Goal: Task Accomplishment & Management: Use online tool/utility

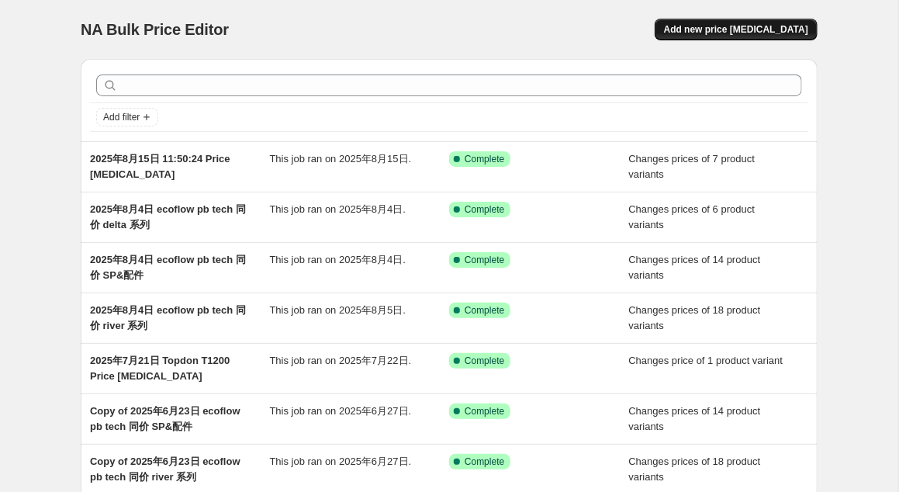
click at [726, 29] on span "Add new price [MEDICAL_DATA]" at bounding box center [736, 29] width 144 height 12
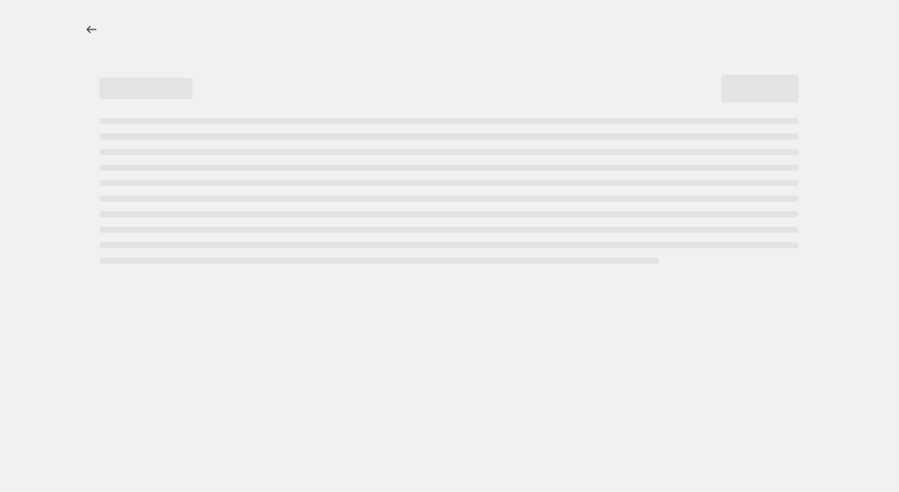
select select "percentage"
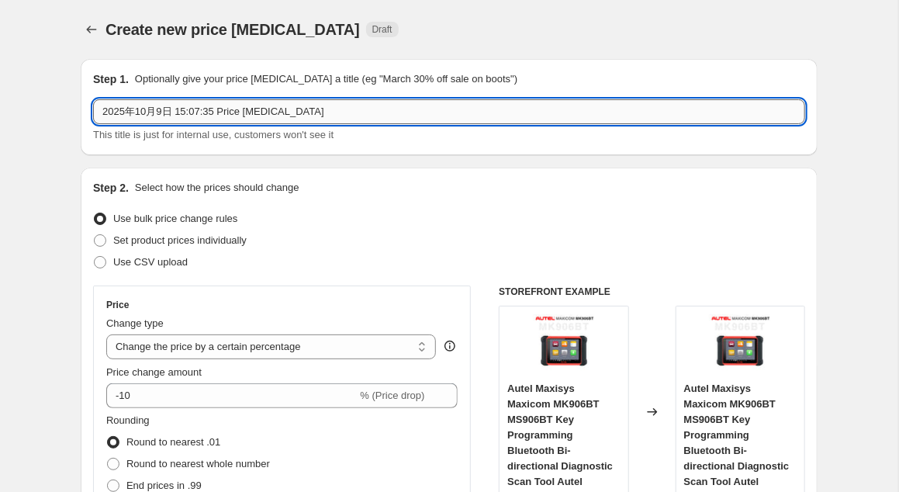
click at [298, 108] on input "[DATE] 15:07:35 Price [MEDICAL_DATA]" at bounding box center [449, 111] width 712 height 25
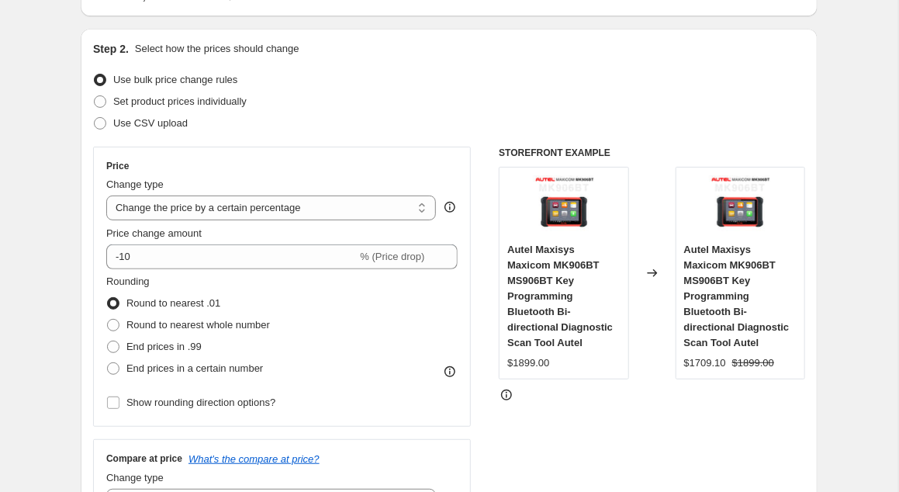
scroll to position [97, 0]
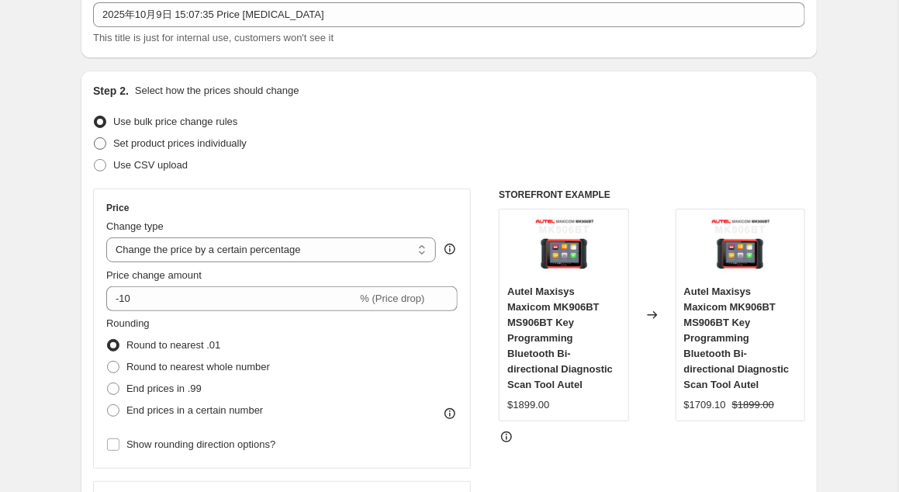
click at [100, 142] on span at bounding box center [100, 143] width 12 height 12
click at [95, 138] on input "Set product prices individually" at bounding box center [94, 137] width 1 height 1
radio input "true"
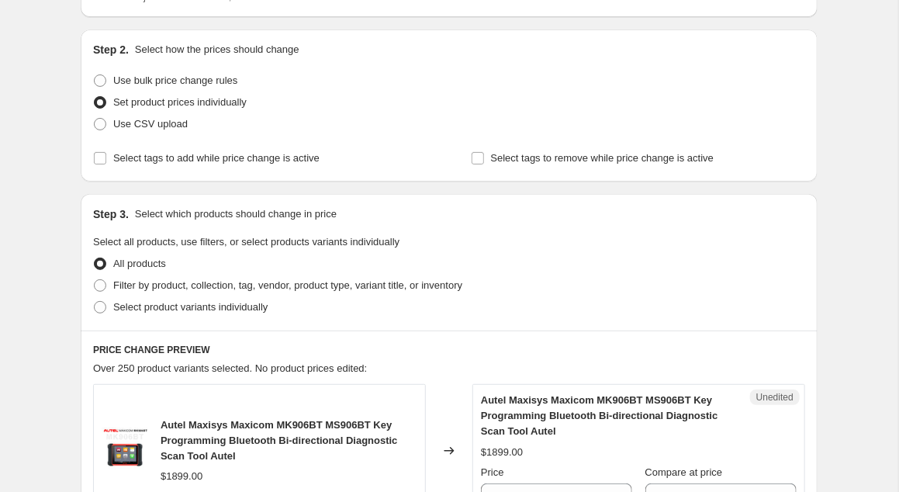
scroll to position [195, 0]
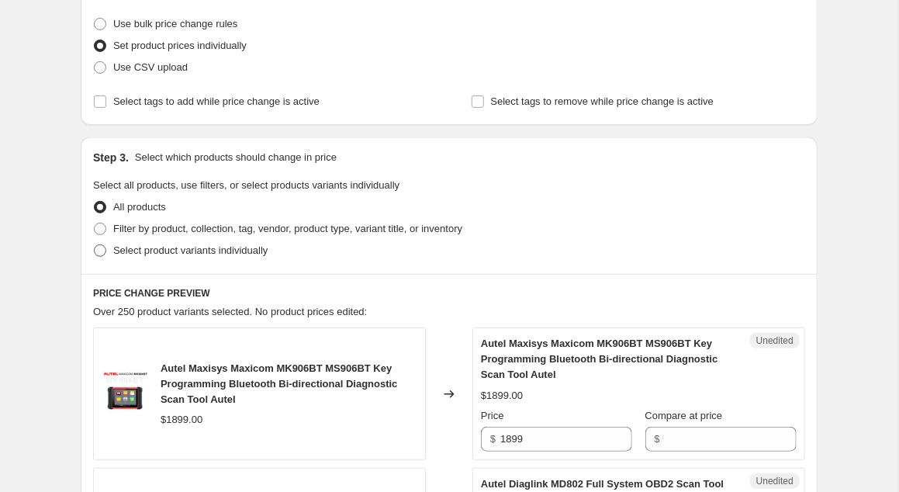
click at [102, 247] on span at bounding box center [100, 250] width 12 height 12
click at [95, 245] on input "Select product variants individually" at bounding box center [94, 244] width 1 height 1
radio input "true"
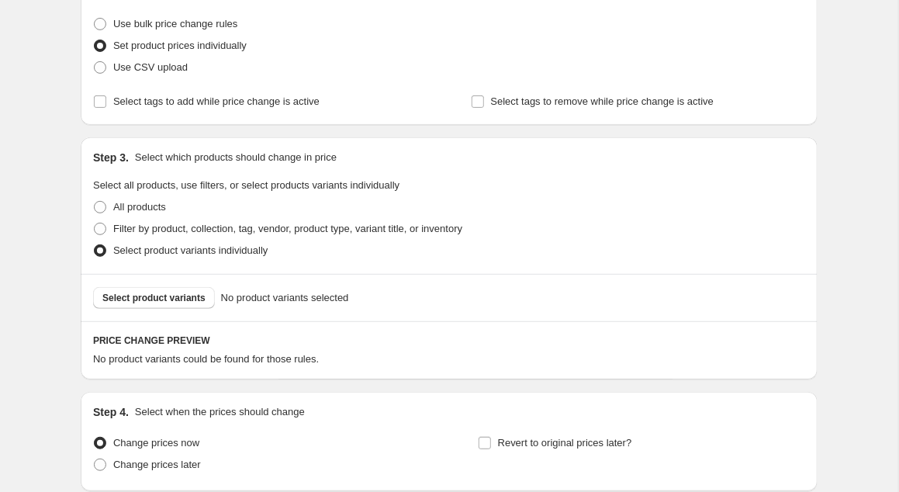
scroll to position [322, 0]
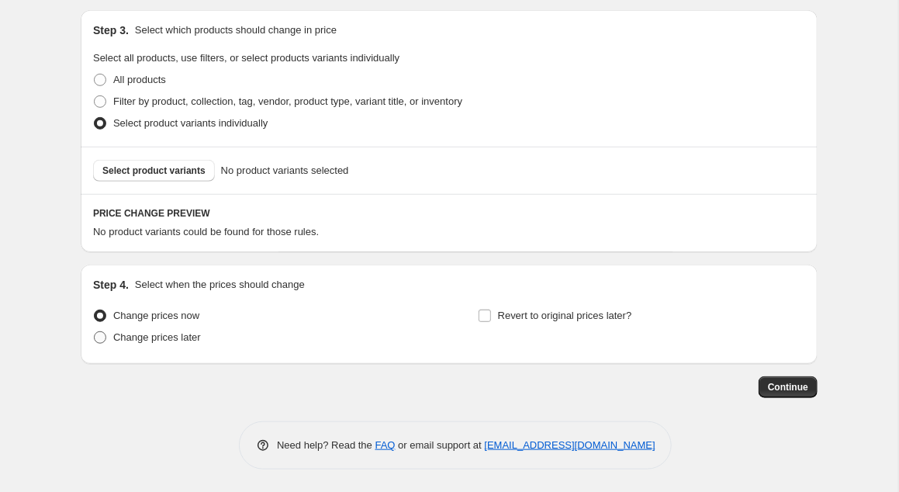
click at [103, 338] on span at bounding box center [100, 337] width 12 height 12
click at [95, 332] on input "Change prices later" at bounding box center [94, 331] width 1 height 1
radio input "true"
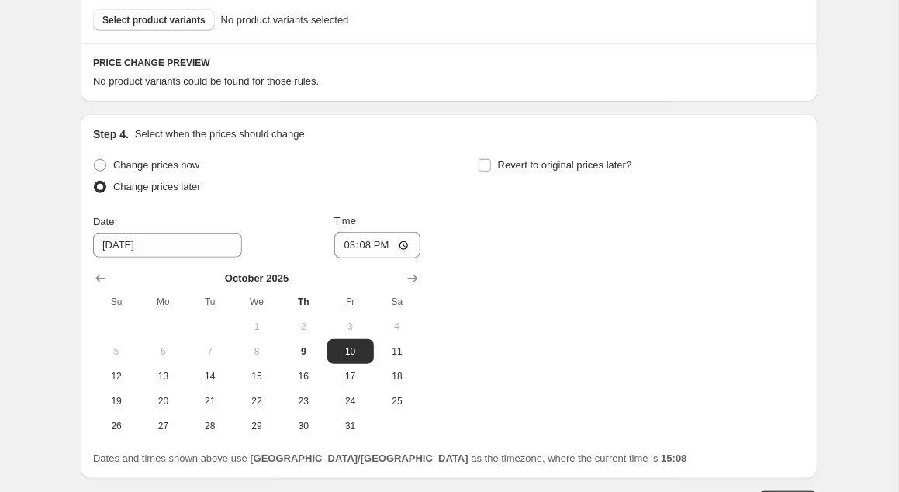
scroll to position [585, 0]
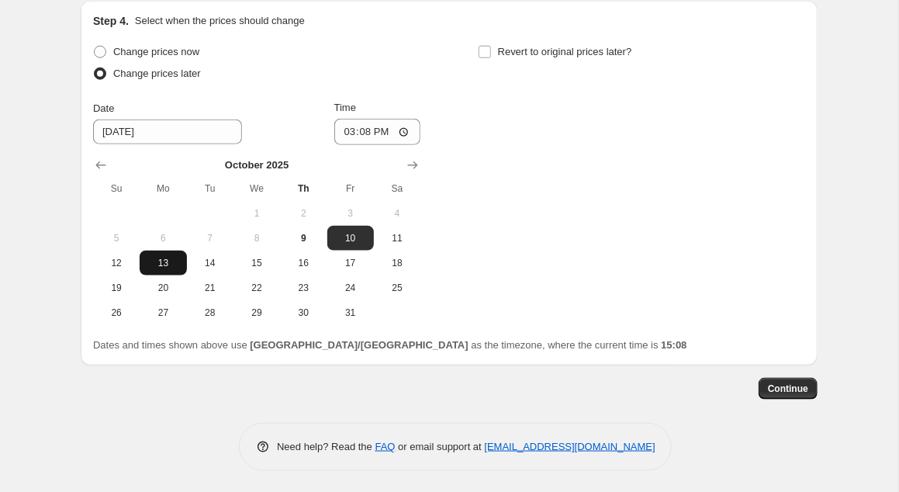
click at [161, 260] on span "13" at bounding box center [163, 263] width 34 height 12
type input "[DATE]"
click at [389, 127] on input "15:08" at bounding box center [377, 132] width 87 height 26
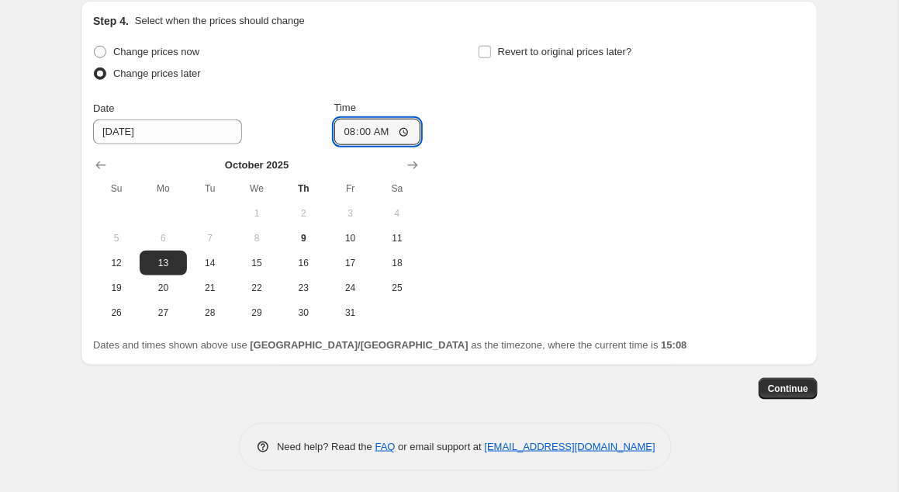
click at [447, 132] on div "Change prices now Change prices later Date 10/13/2025 Time 08:00 October 2025 S…" at bounding box center [449, 183] width 712 height 284
click at [388, 129] on input "08:00" at bounding box center [377, 132] width 87 height 26
type input "07:00"
click at [512, 146] on div "Change prices now Change prices later Date 10/13/2025 Time 07:00 October 2025 S…" at bounding box center [449, 183] width 712 height 284
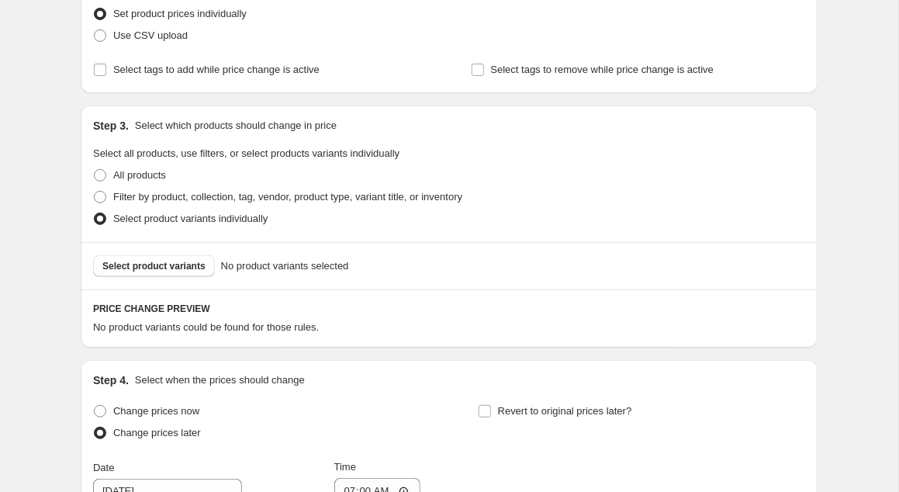
scroll to position [195, 0]
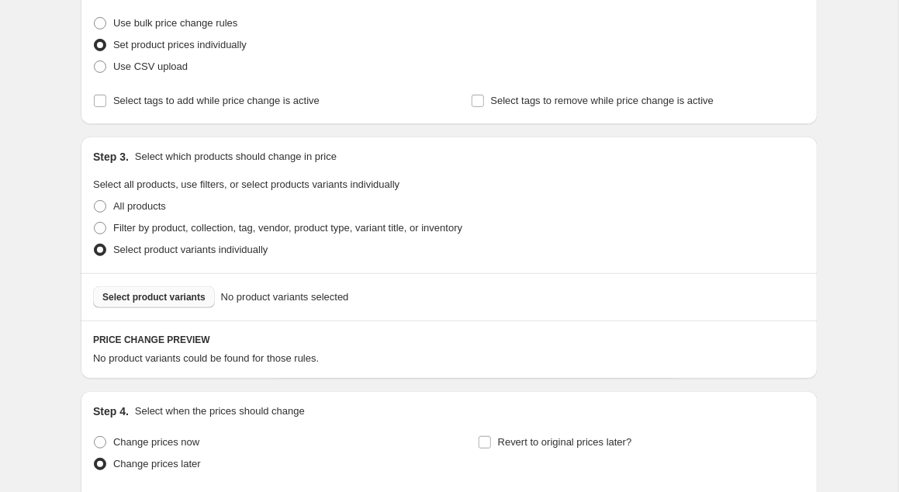
click at [170, 297] on span "Select product variants" at bounding box center [153, 297] width 103 height 12
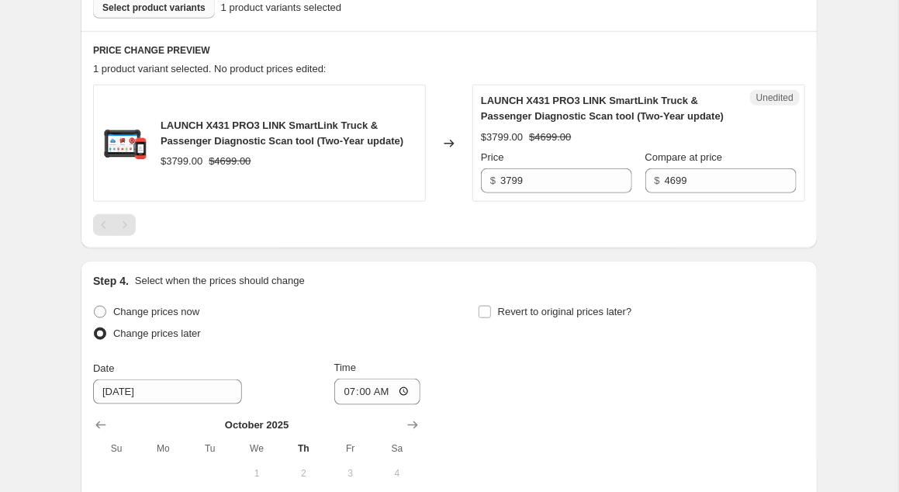
scroll to position [488, 0]
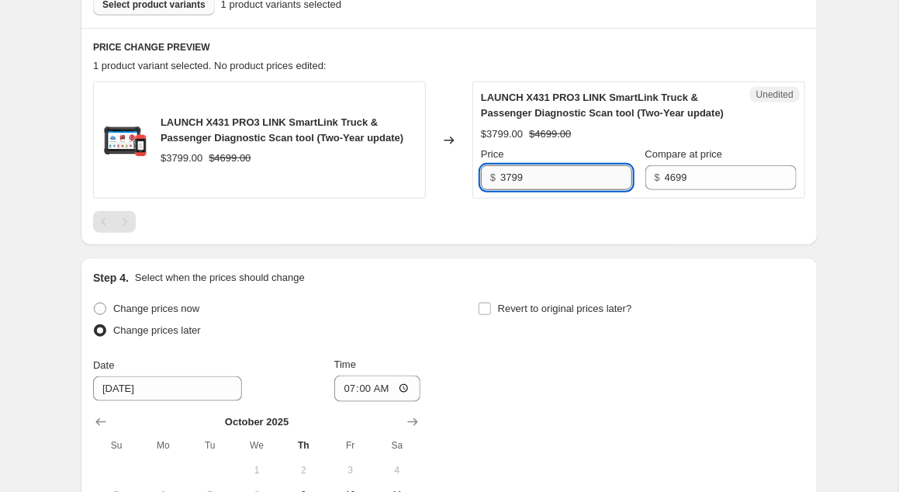
click at [538, 175] on input "3799" at bounding box center [566, 177] width 132 height 25
drag, startPoint x: 536, startPoint y: 175, endPoint x: 495, endPoint y: 178, distance: 41.2
click at [500, 178] on input "3799" at bounding box center [566, 177] width 132 height 25
type input "3599"
click at [759, 360] on div "Change prices now Change prices later Date 10/13/2025 Time 07:00 October 2025 S…" at bounding box center [449, 440] width 712 height 284
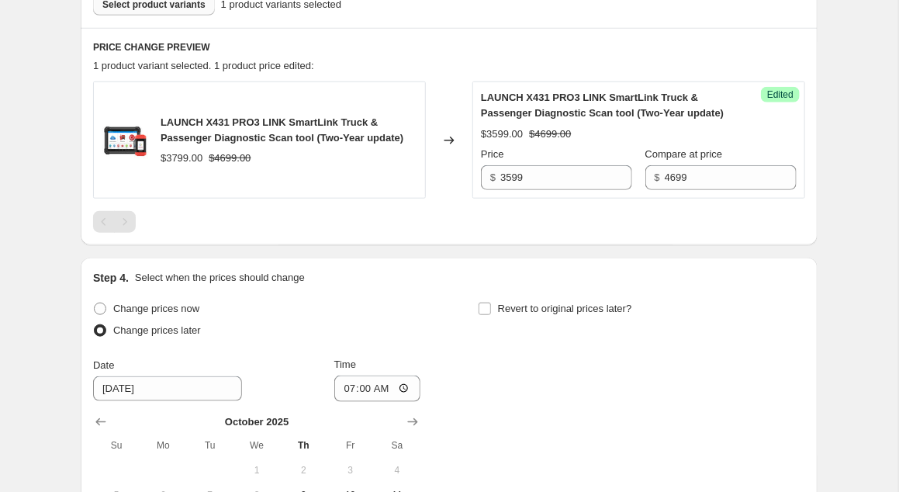
scroll to position [292, 0]
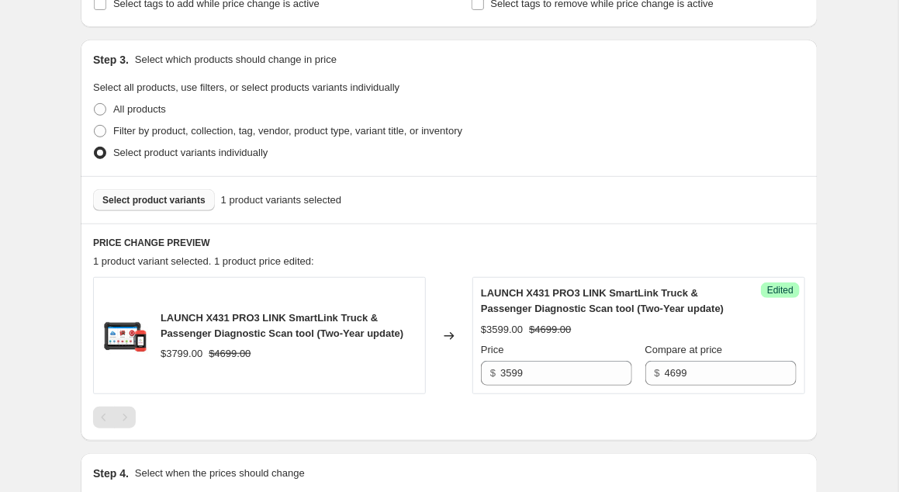
click at [182, 199] on span "Select product variants" at bounding box center [153, 200] width 103 height 12
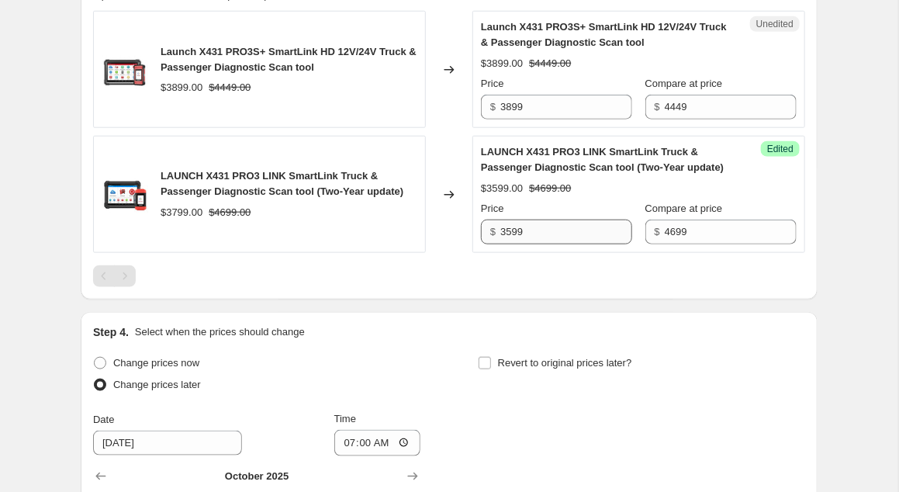
scroll to position [585, 0]
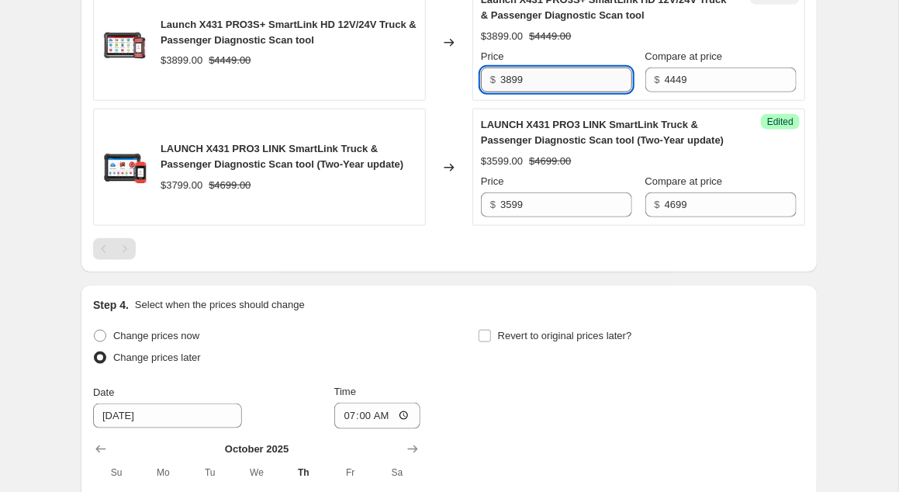
click at [540, 75] on input "3899" at bounding box center [566, 79] width 132 height 25
drag, startPoint x: 550, startPoint y: 74, endPoint x: 463, endPoint y: 73, distance: 86.8
click at [500, 73] on input "3899" at bounding box center [566, 79] width 132 height 25
type input "3599"
click at [696, 312] on div "Step 4. Select when the prices should change Change prices now Change prices la…" at bounding box center [449, 467] width 712 height 340
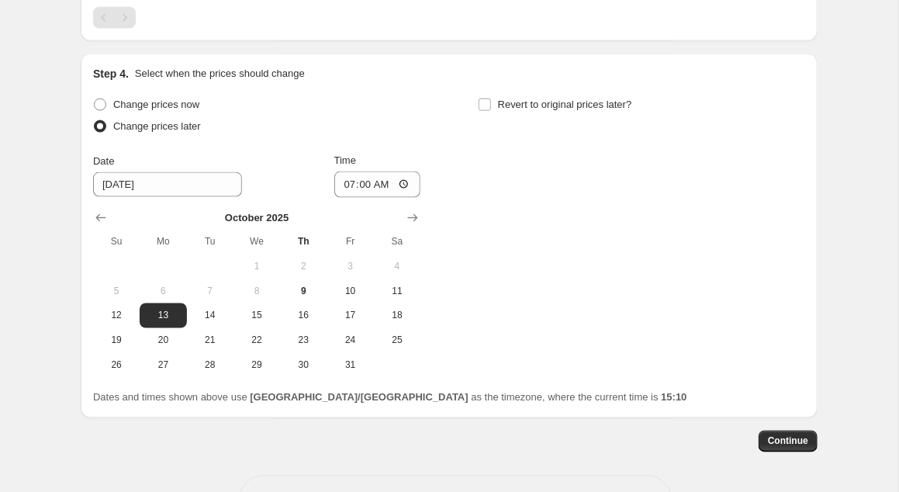
scroll to position [868, 0]
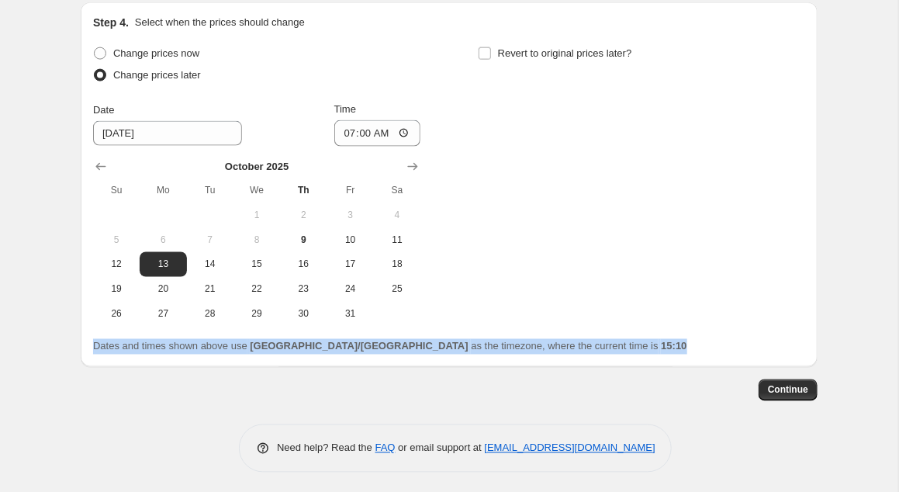
drag, startPoint x: 541, startPoint y: 341, endPoint x: 81, endPoint y: 344, distance: 459.7
click at [81, 344] on div "Step 4. Select when the prices should change Change prices now Change prices la…" at bounding box center [449, 184] width 737 height 364
copy span "Dates and times shown above use Asia/Shanghai as the timezone, where the curren…"
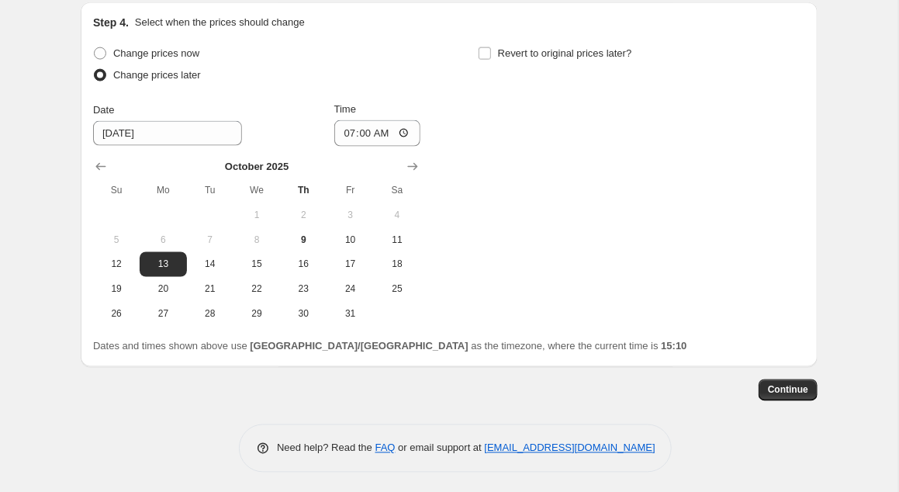
click at [589, 292] on div "Change prices now Change prices later Date 10/13/2025 Time 07:00 October 2025 S…" at bounding box center [449, 185] width 712 height 284
click at [396, 126] on input "07:00" at bounding box center [377, 133] width 87 height 26
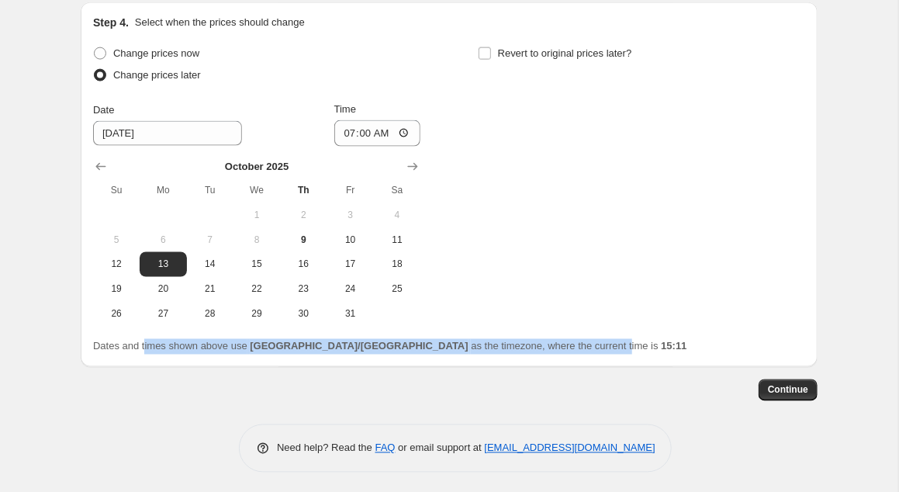
drag, startPoint x: 143, startPoint y: 345, endPoint x: 479, endPoint y: 337, distance: 336.6
click at [479, 340] on span "Dates and times shown above use Asia/Shanghai as the timezone, where the curren…" at bounding box center [390, 346] width 594 height 12
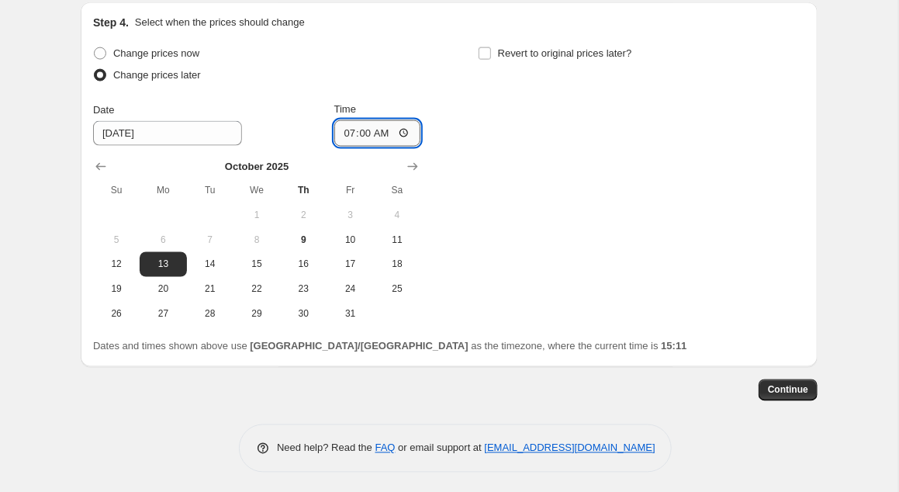
click at [392, 123] on input "07:00" at bounding box center [377, 133] width 87 height 26
click at [394, 129] on input "07:00" at bounding box center [377, 133] width 87 height 26
click at [387, 129] on input "07:00" at bounding box center [377, 133] width 87 height 26
click at [471, 133] on div "Change prices now Change prices later Date 10/13/2025 Time 00:00 October 2025 S…" at bounding box center [449, 185] width 712 height 284
click at [564, 174] on div "Change prices now Change prices later Date 10/13/2025 Time 00:00 October 2025 S…" at bounding box center [449, 185] width 712 height 284
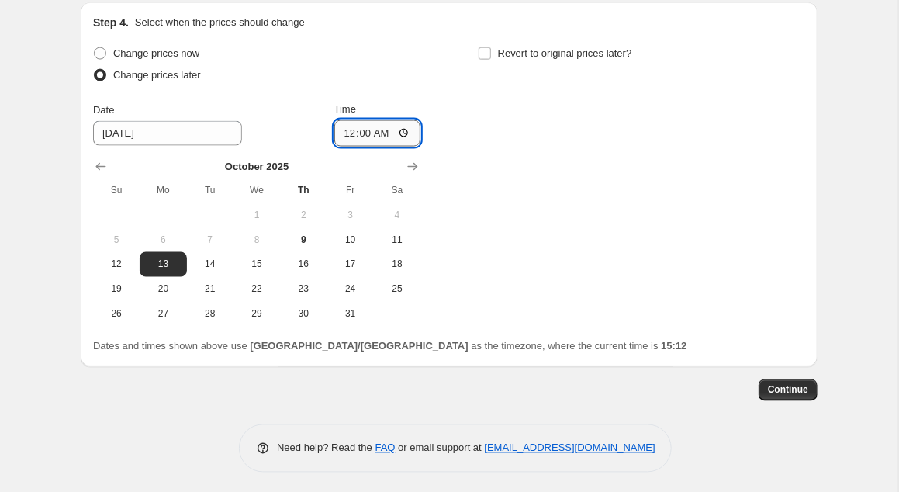
click at [387, 129] on input "00:00" at bounding box center [377, 133] width 87 height 26
type input "02:00"
click at [546, 254] on div "Change prices now Change prices later Date 10/13/2025 Time 02:00 October 2025 S…" at bounding box center [449, 185] width 712 height 284
click at [781, 387] on span "Continue" at bounding box center [788, 390] width 40 height 12
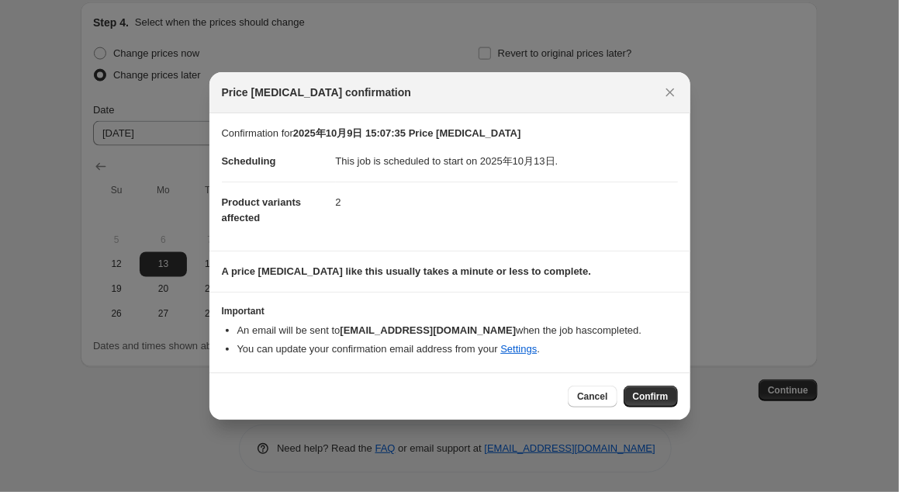
click at [596, 358] on section "Important An email will be sent to sales@fairtools.co.nz when the job has compl…" at bounding box center [449, 331] width 481 height 79
click at [655, 396] on span "Confirm" at bounding box center [651, 396] width 36 height 12
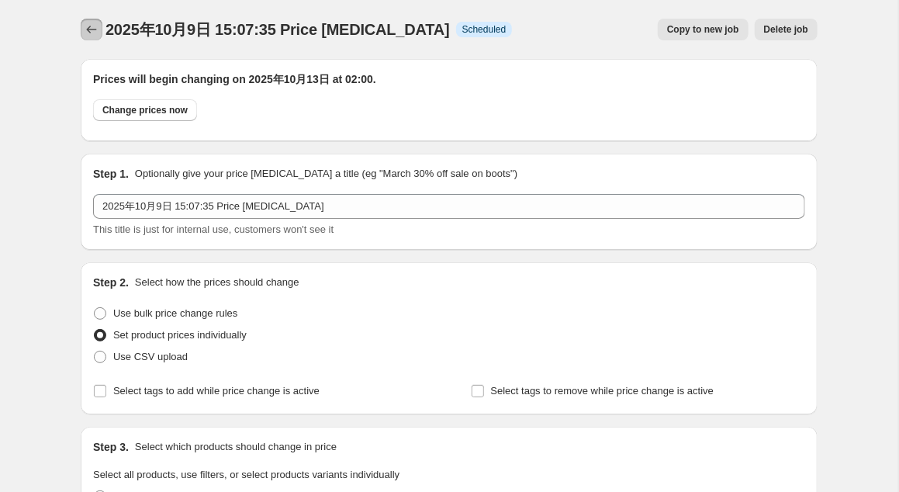
click at [95, 24] on icon "Price change jobs" at bounding box center [92, 30] width 16 height 16
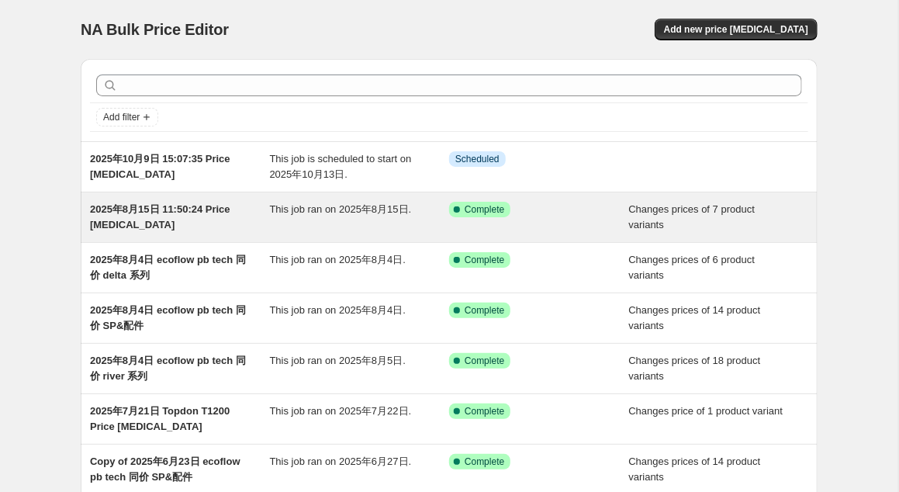
click at [354, 206] on span "This job ran on 2025年8月15日." at bounding box center [341, 209] width 142 height 12
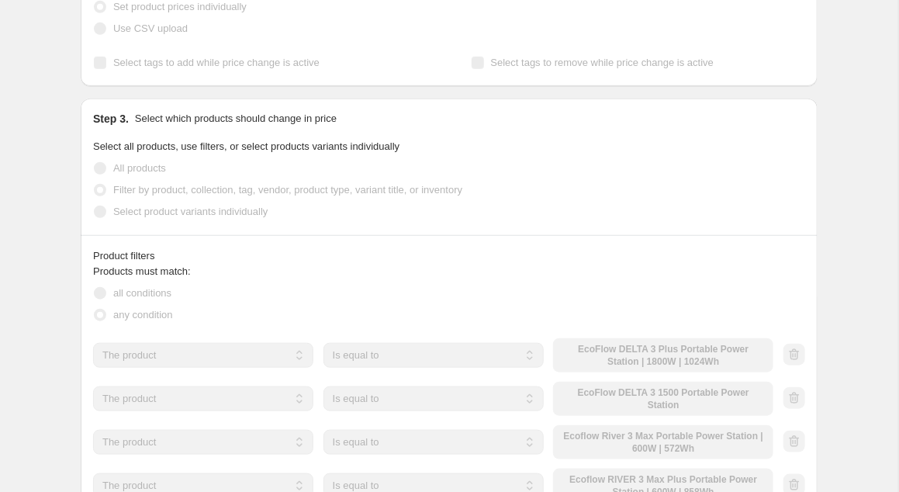
scroll to position [317, 0]
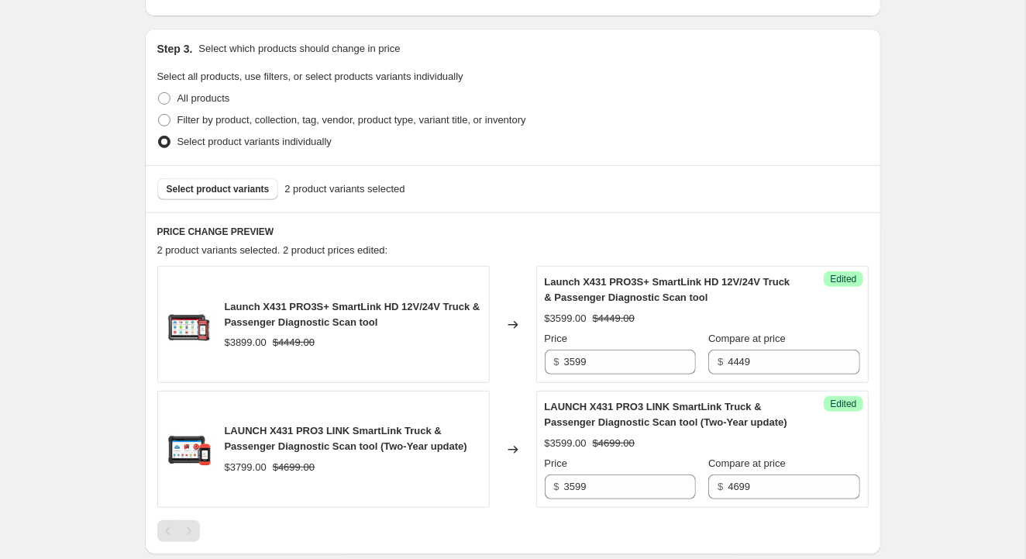
scroll to position [400, 0]
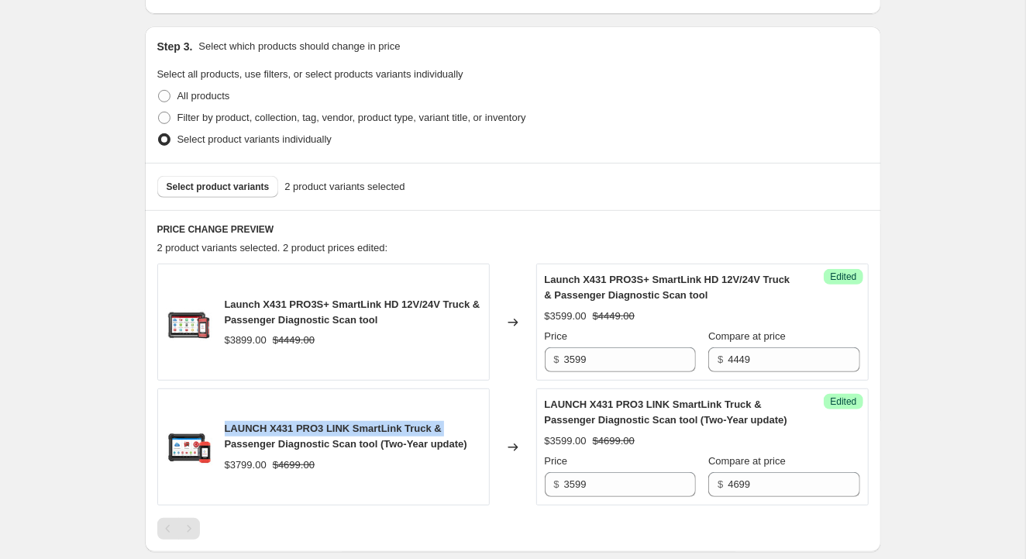
drag, startPoint x: 443, startPoint y: 425, endPoint x: 220, endPoint y: 417, distance: 223.4
click at [220, 417] on div "LAUNCH X431 PRO3 LINK SmartLink Truck & Passenger Diagnostic Scan tool (Two-Yea…" at bounding box center [323, 446] width 333 height 117
copy span "LAUNCH X431 PRO3 LINK SmartLink Truck &"
click at [215, 187] on span "Select product variants" at bounding box center [218, 187] width 103 height 12
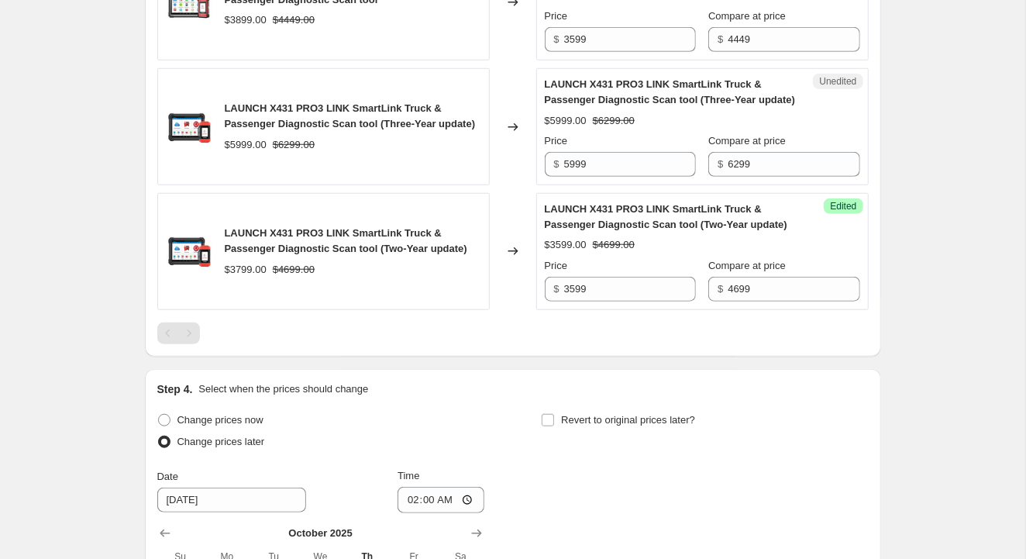
scroll to position [701, 0]
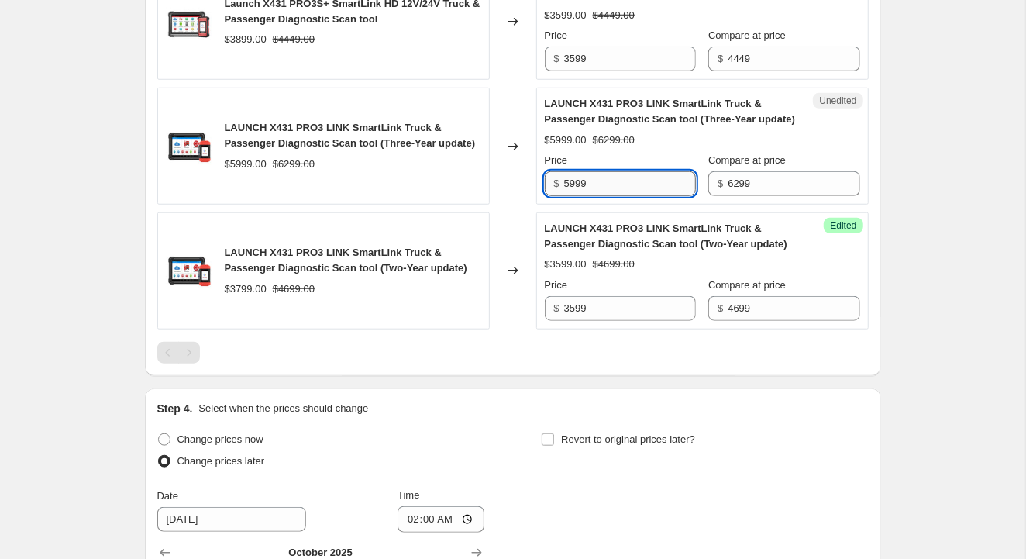
click at [594, 185] on input "5999" at bounding box center [630, 183] width 132 height 25
drag, startPoint x: 587, startPoint y: 185, endPoint x: 571, endPoint y: 186, distance: 15.6
click at [571, 186] on input "5999" at bounding box center [630, 183] width 132 height 25
type input "5799"
click at [887, 336] on div "2025年10月9日 15:07:35 Price change job. This page is ready 2025年10月9日 15:07:35 Pr…" at bounding box center [513, 90] width 774 height 1582
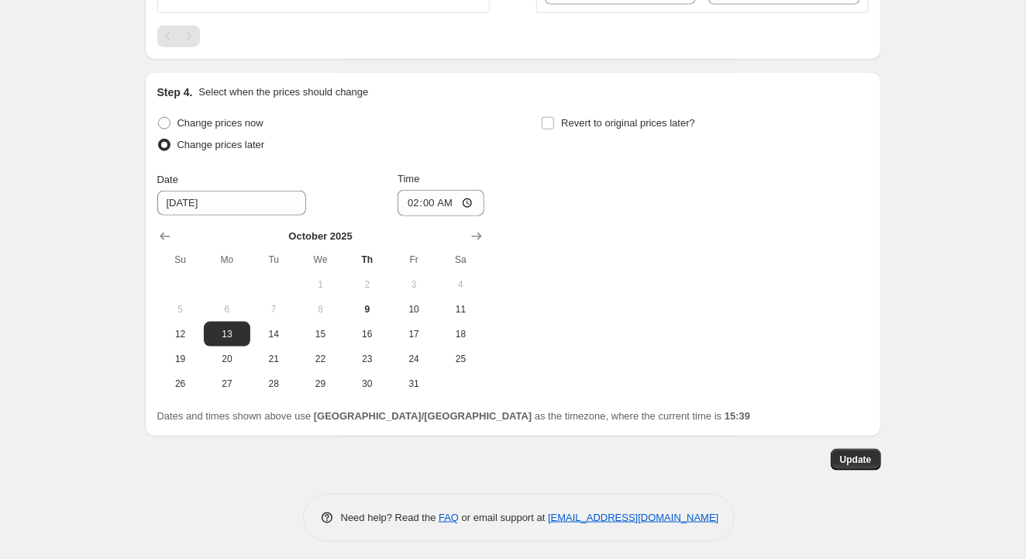
scroll to position [1018, 0]
click at [860, 454] on span "Update" at bounding box center [856, 459] width 32 height 12
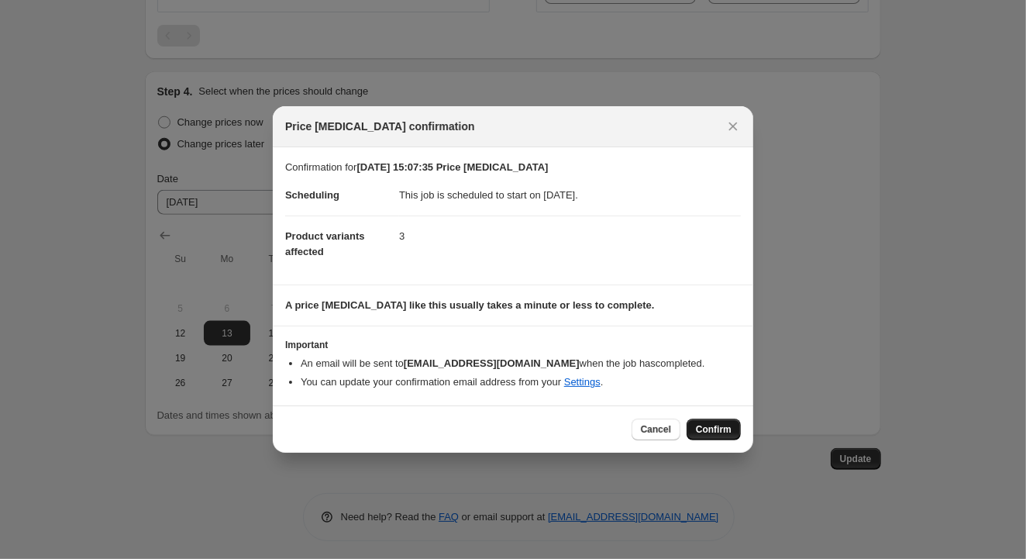
click at [723, 425] on span "Confirm" at bounding box center [714, 429] width 36 height 12
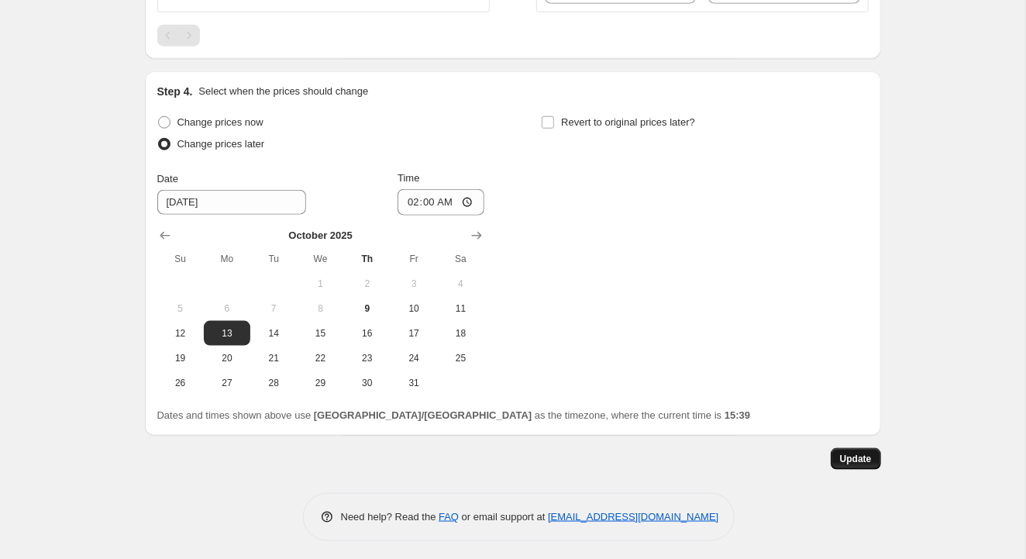
click at [857, 454] on span "Update" at bounding box center [856, 459] width 32 height 12
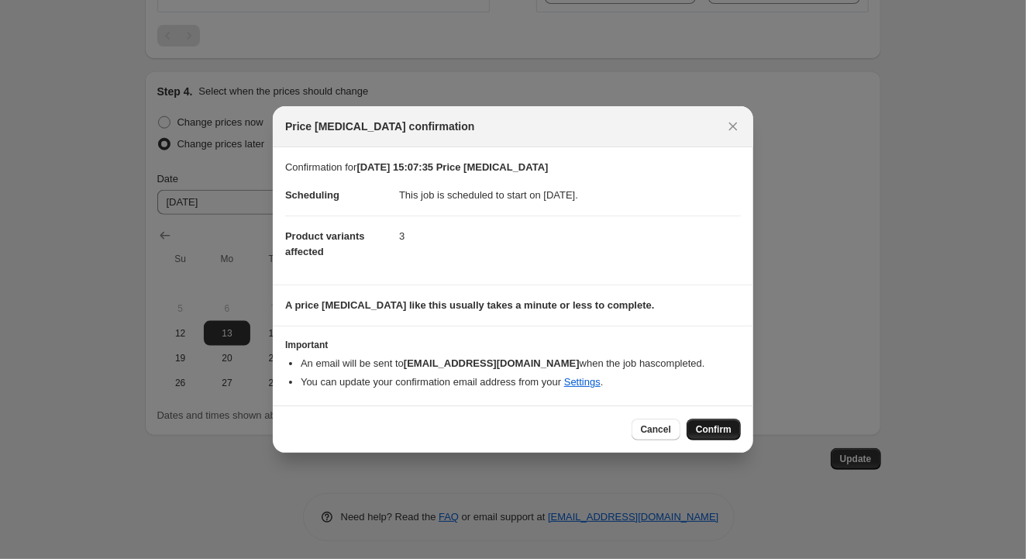
click at [719, 430] on span "Confirm" at bounding box center [714, 429] width 36 height 12
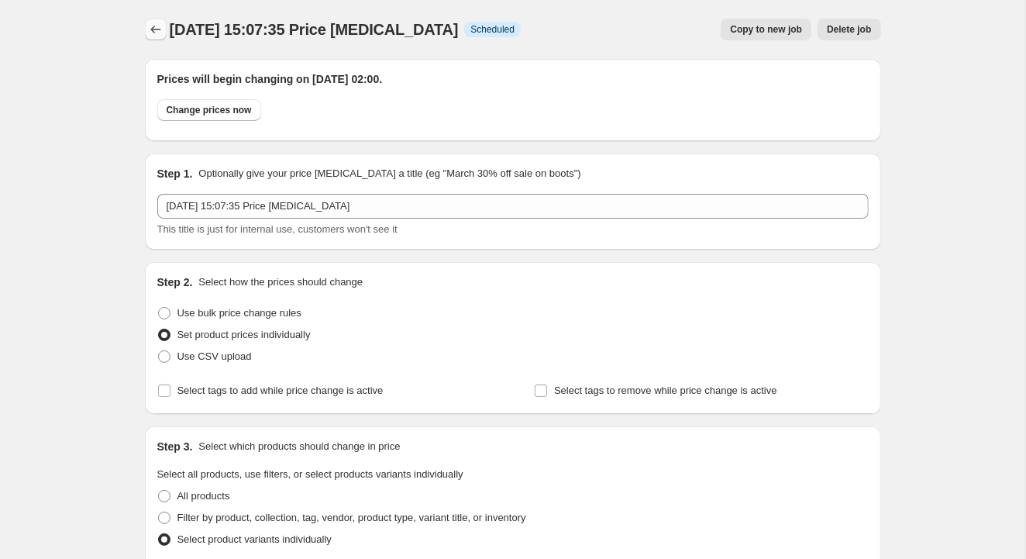
click at [153, 28] on icon "Price change jobs" at bounding box center [155, 30] width 10 height 8
